Goal: Task Accomplishment & Management: Complete application form

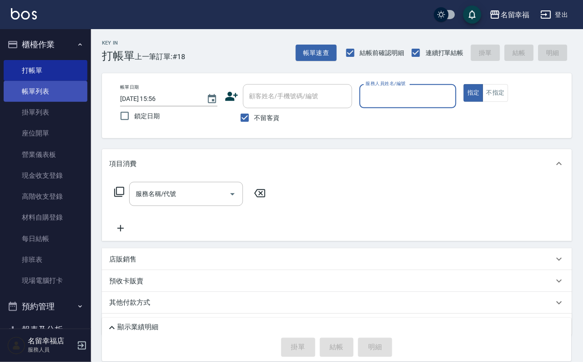
click at [51, 97] on link "帳單列表" at bounding box center [46, 91] width 84 height 21
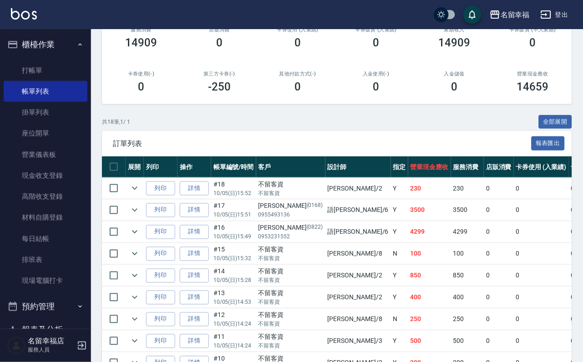
scroll to position [205, 0]
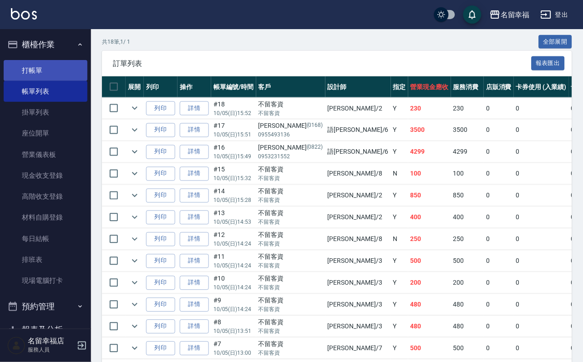
click at [34, 77] on link "打帳單" at bounding box center [46, 70] width 84 height 21
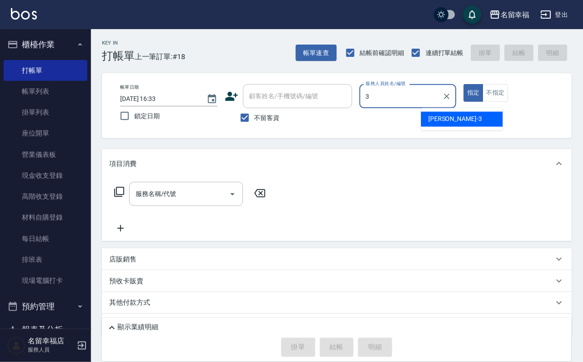
type input "[PERSON_NAME]-3"
type button "true"
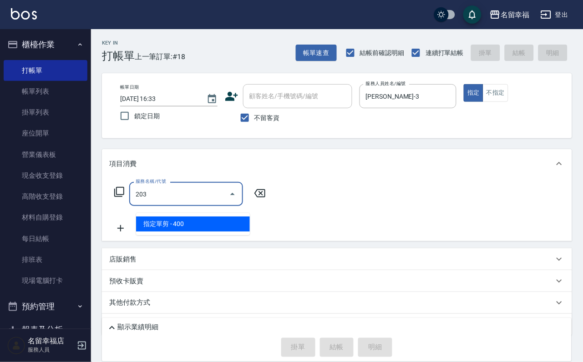
type input "指定單剪(203)"
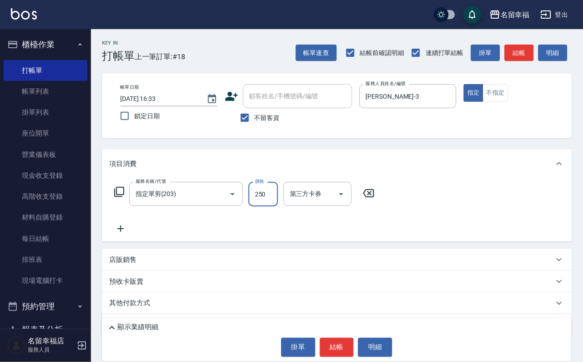
type input "250"
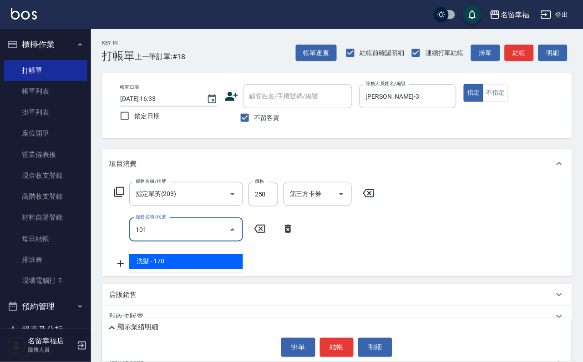
type input "洗髮(101)"
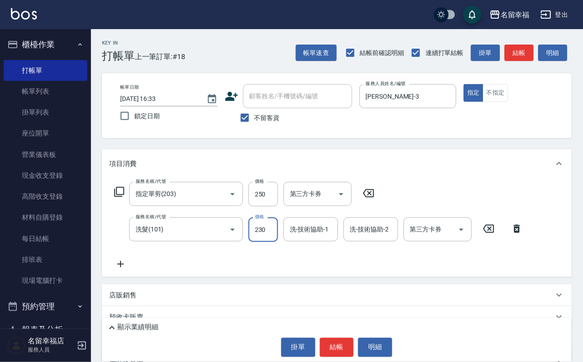
type input "230"
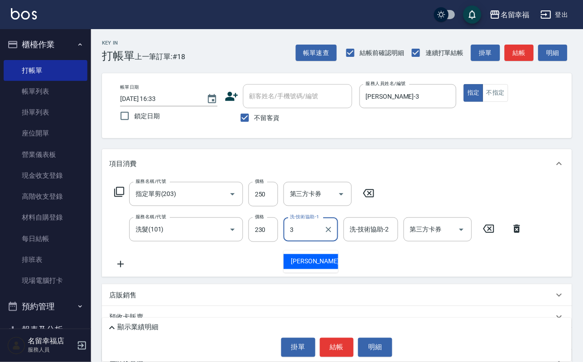
type input "[PERSON_NAME]-3"
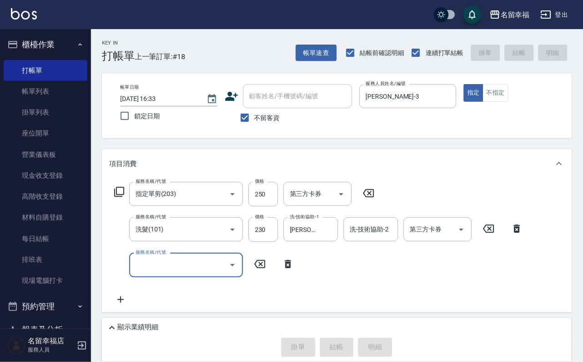
type input "[DATE] 16:51"
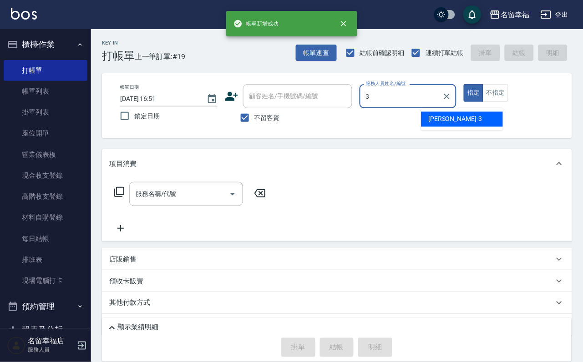
type input "[PERSON_NAME]-3"
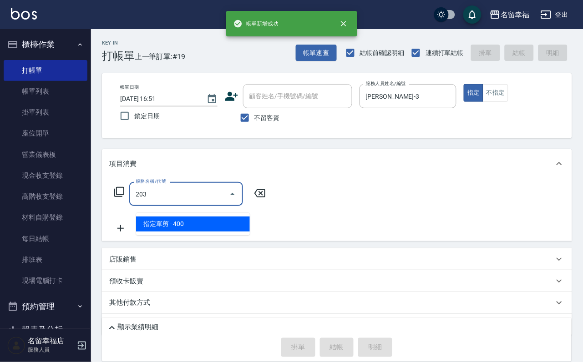
type input "指定單剪(203)"
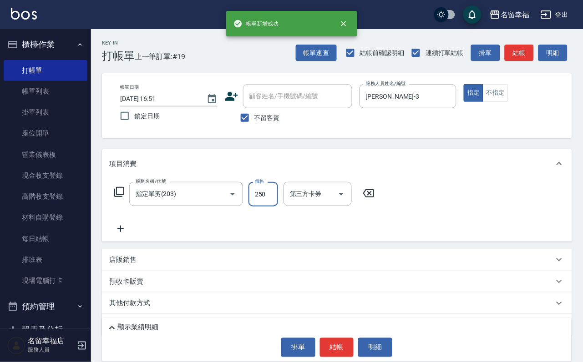
type input "250"
